Goal: Task Accomplishment & Management: Use online tool/utility

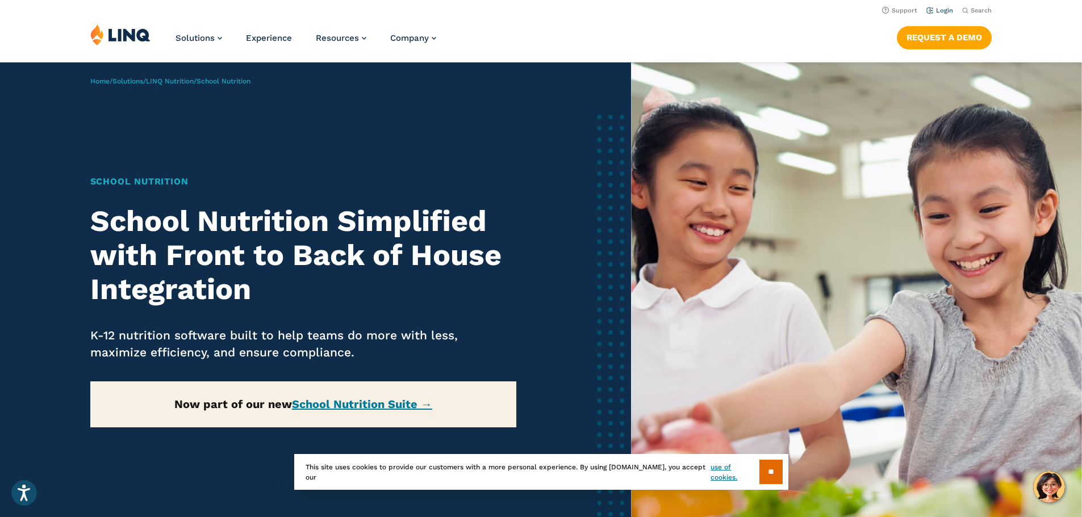
click at [936, 10] on link "Login" at bounding box center [939, 10] width 27 height 7
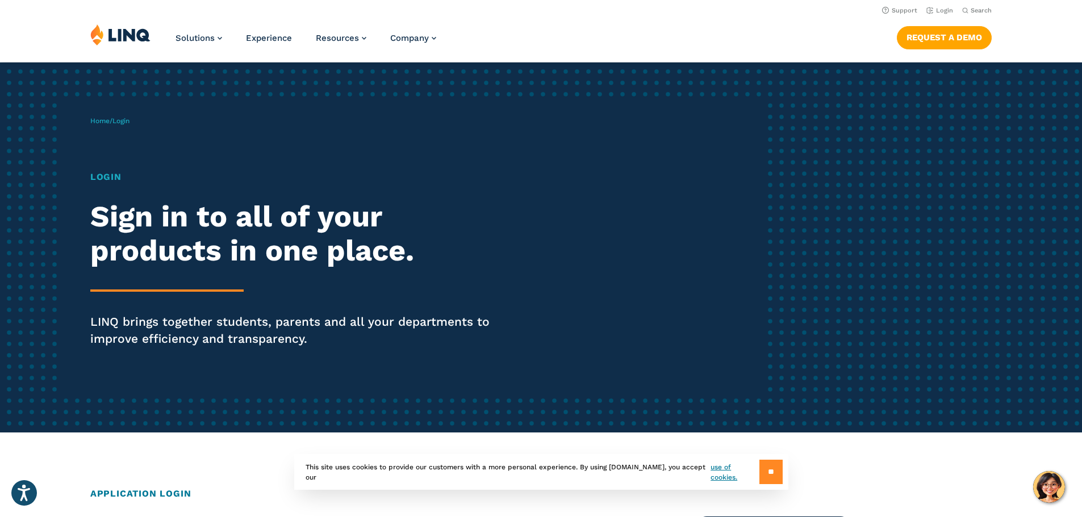
click at [766, 473] on input "**" at bounding box center [770, 472] width 23 height 24
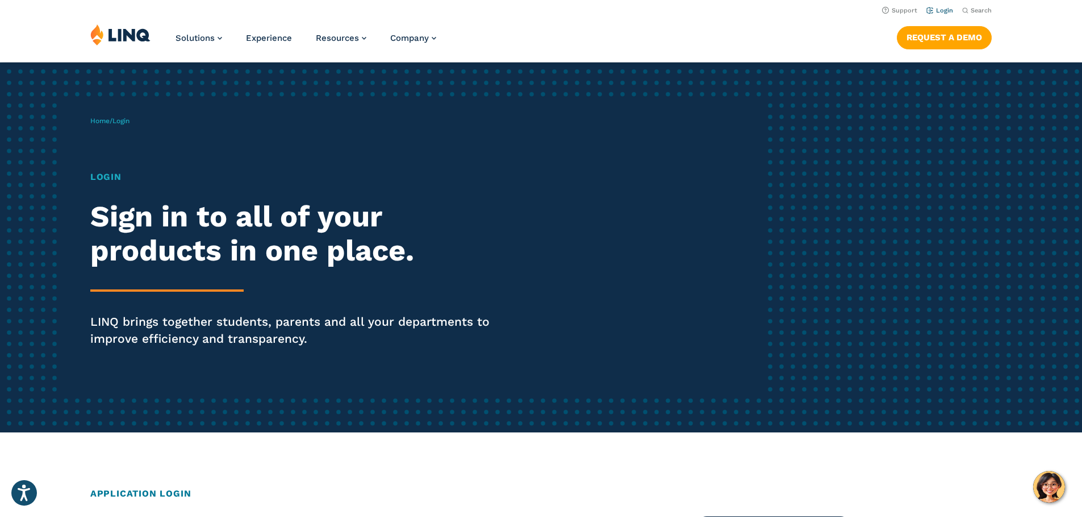
click at [936, 7] on link "Login" at bounding box center [939, 10] width 27 height 7
